Goal: Task Accomplishment & Management: Manage account settings

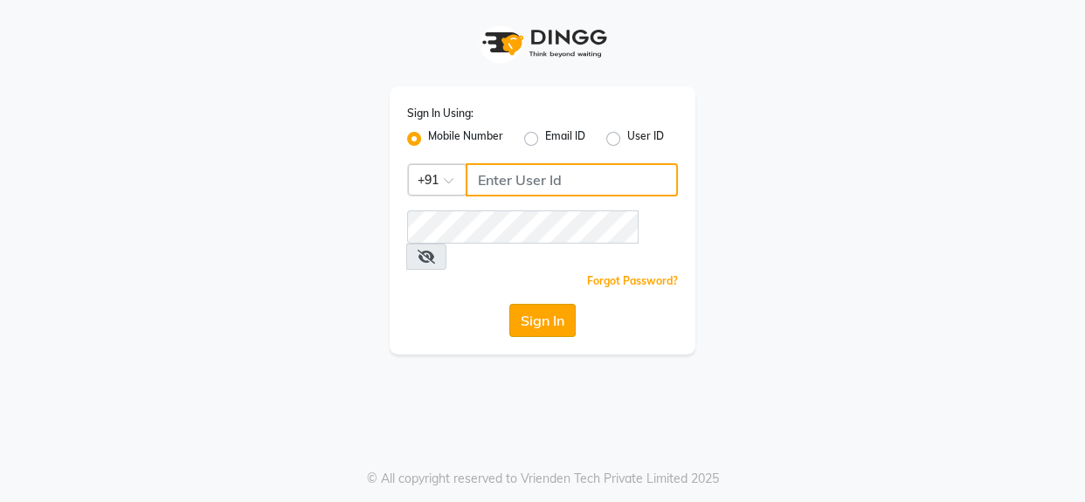
type input "9056067956"
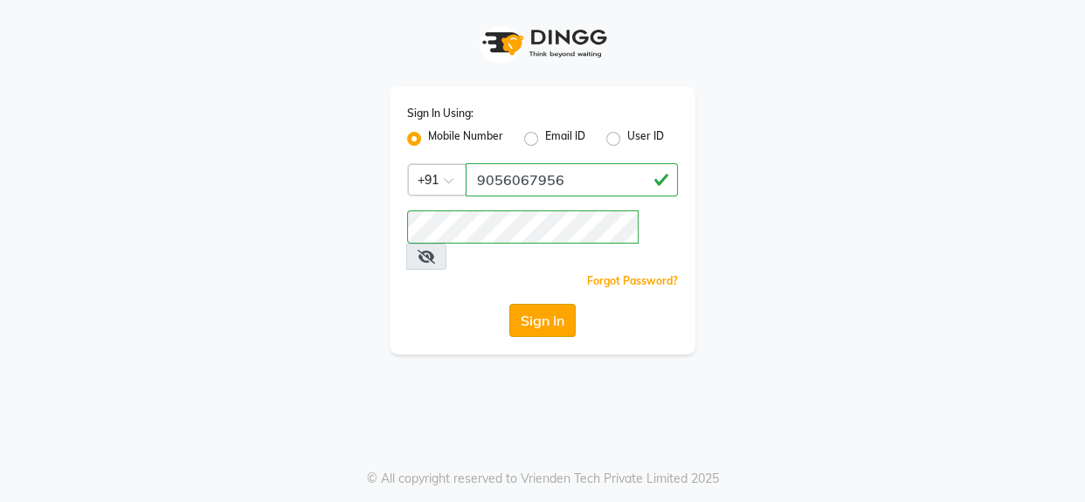
click at [545, 304] on button "Sign In" at bounding box center [542, 320] width 66 height 33
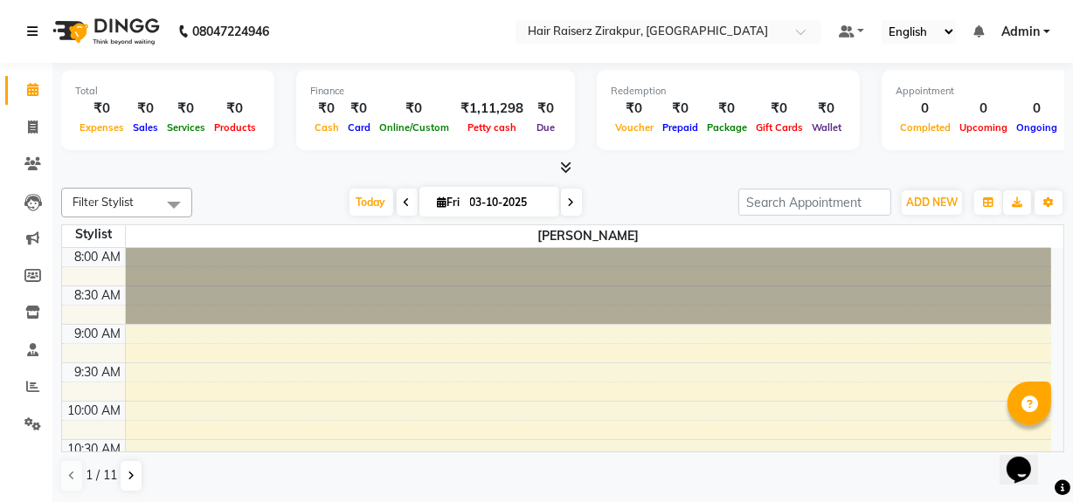
click at [34, 38] on link at bounding box center [35, 31] width 17 height 49
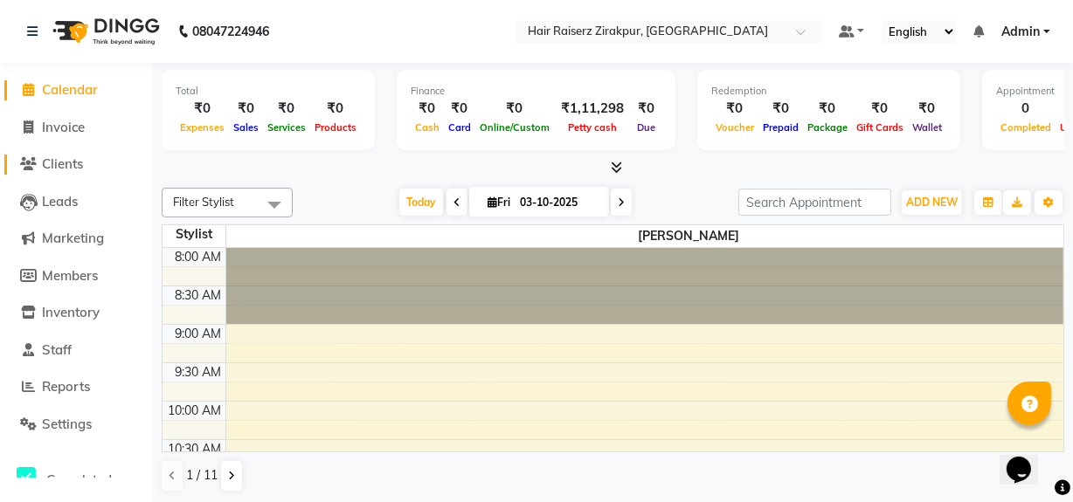
click at [67, 165] on span "Clients" at bounding box center [62, 164] width 41 height 17
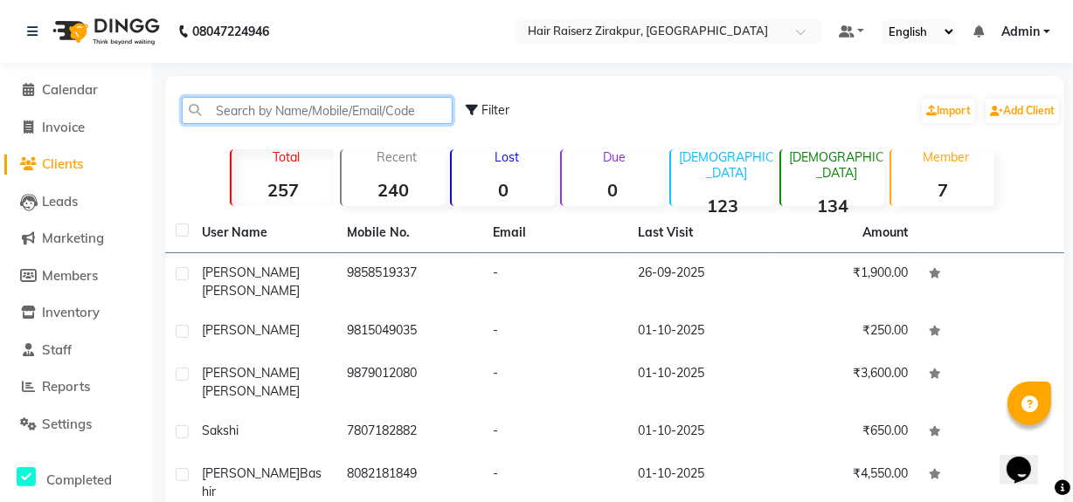
click at [239, 104] on input "text" at bounding box center [317, 110] width 271 height 27
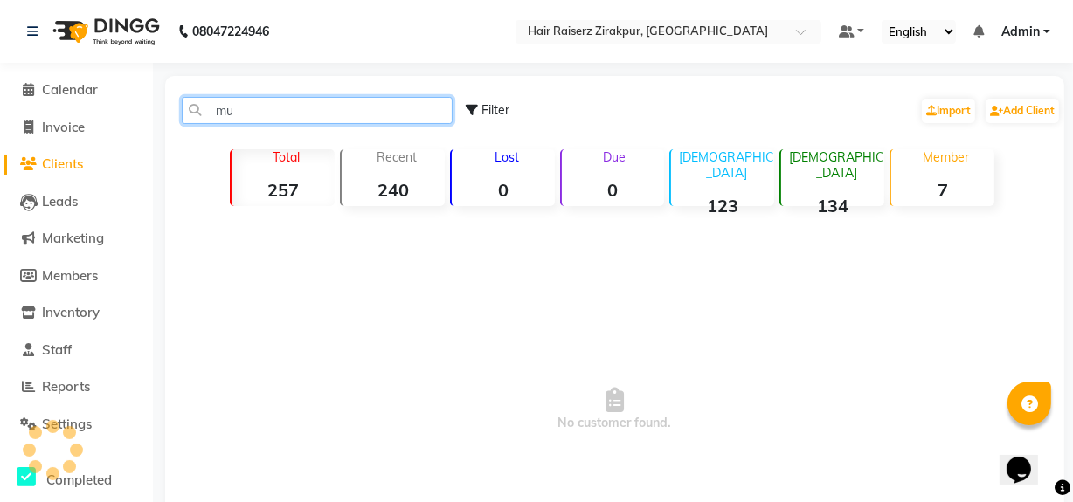
type input "m"
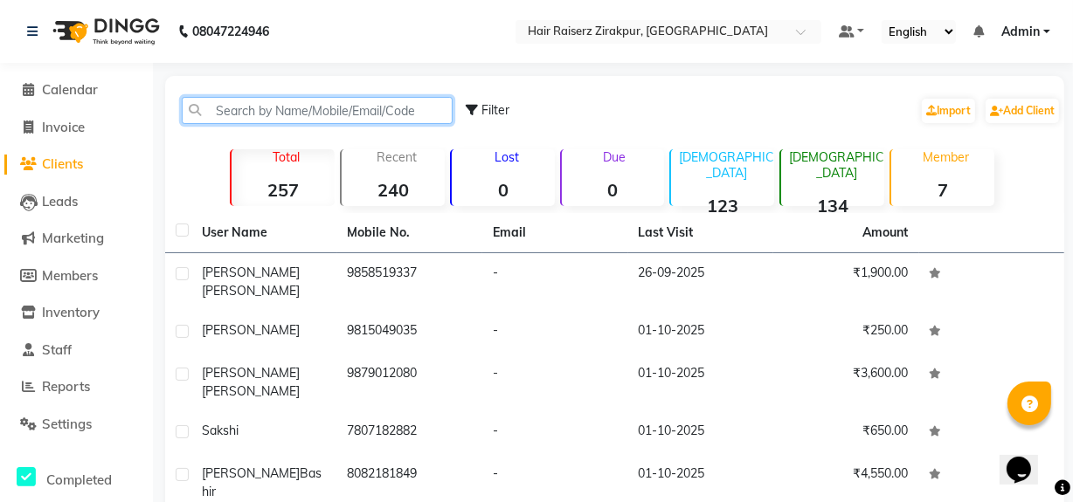
type input "m"
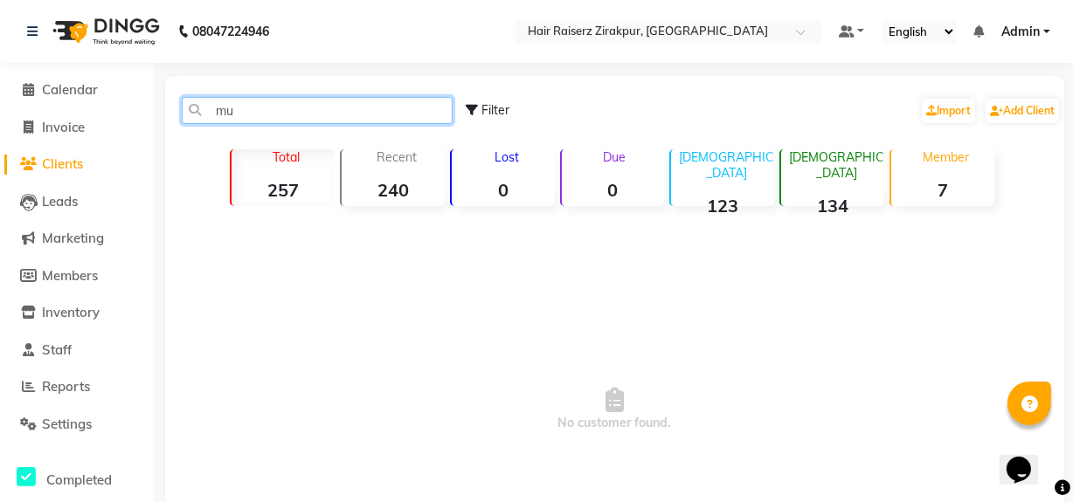
type input "m"
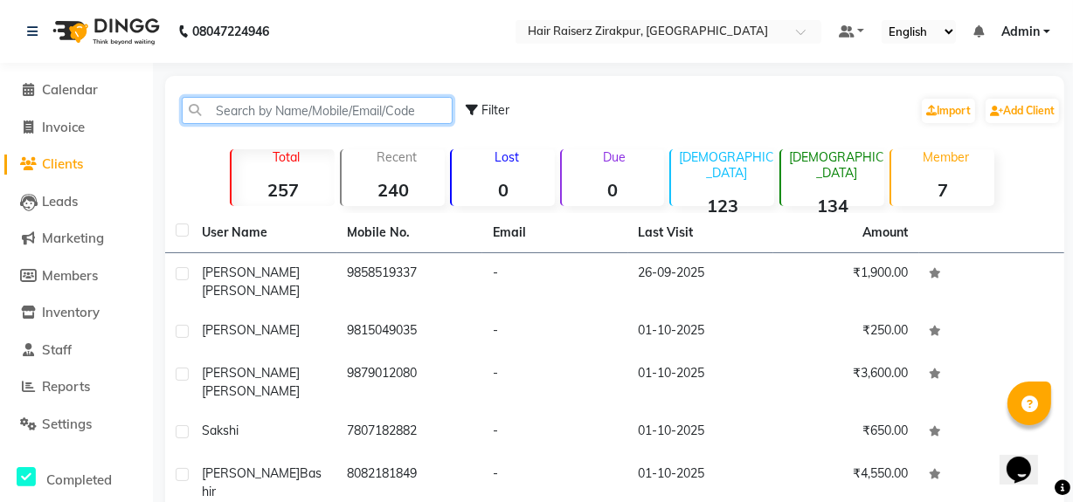
click at [341, 115] on input "text" at bounding box center [317, 110] width 271 height 27
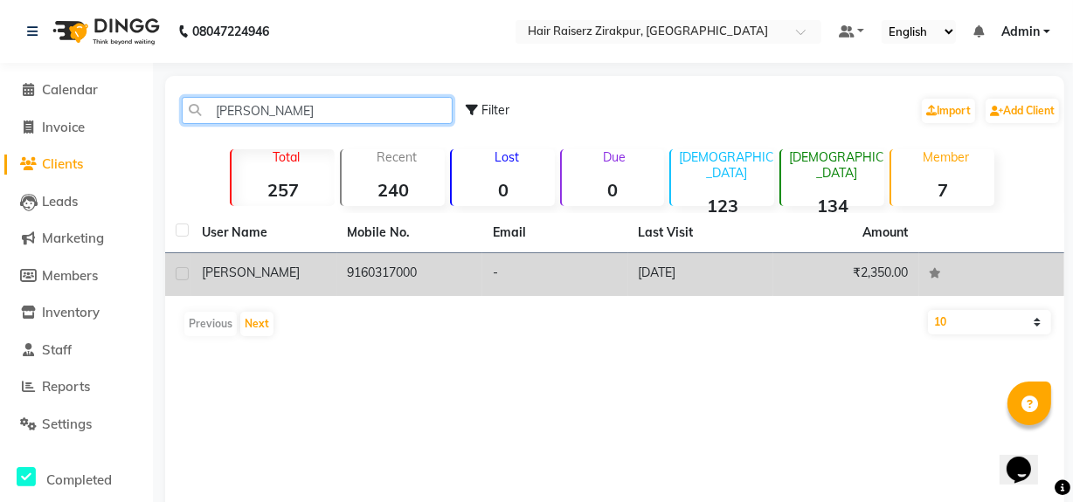
type input "[PERSON_NAME]"
click at [403, 280] on td "9160317000" at bounding box center [410, 274] width 146 height 43
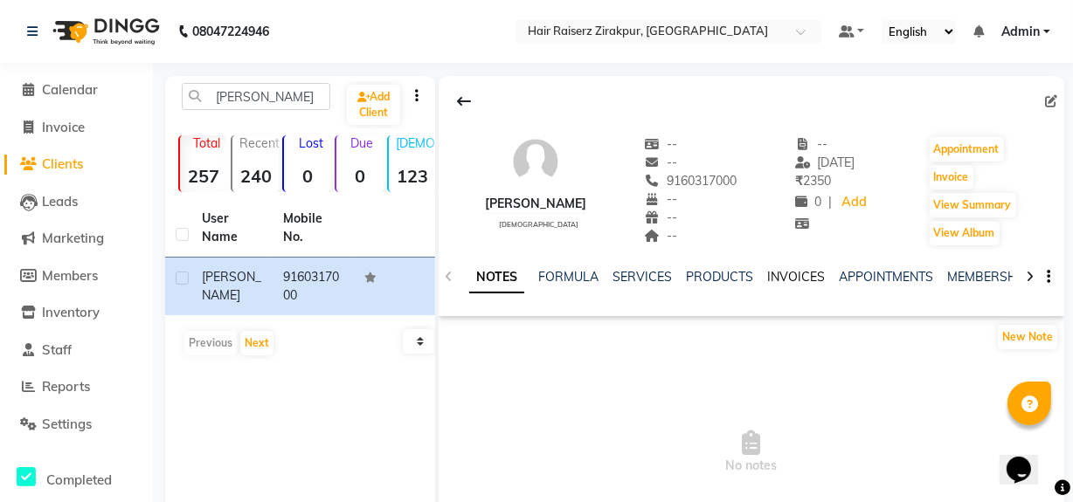
click at [795, 280] on link "INVOICES" at bounding box center [796, 277] width 58 height 16
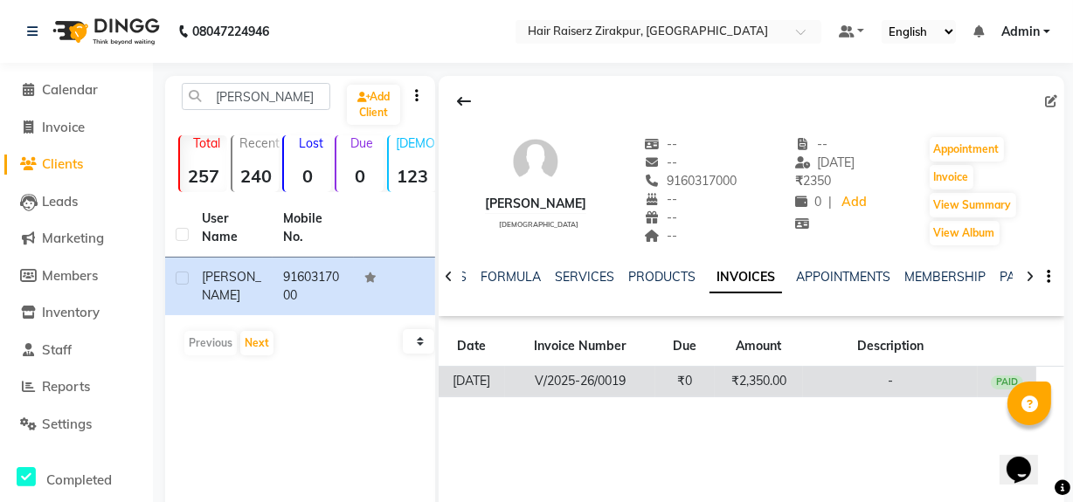
click at [769, 386] on td "₹2,350.00" at bounding box center [759, 382] width 88 height 31
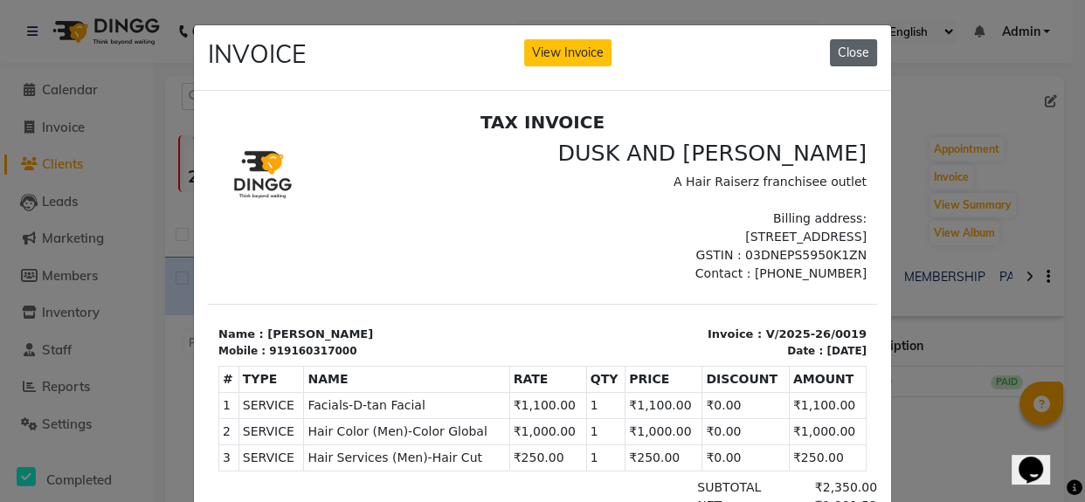
click at [862, 60] on button "Close" at bounding box center [853, 52] width 47 height 27
